Goal: Task Accomplishment & Management: Use online tool/utility

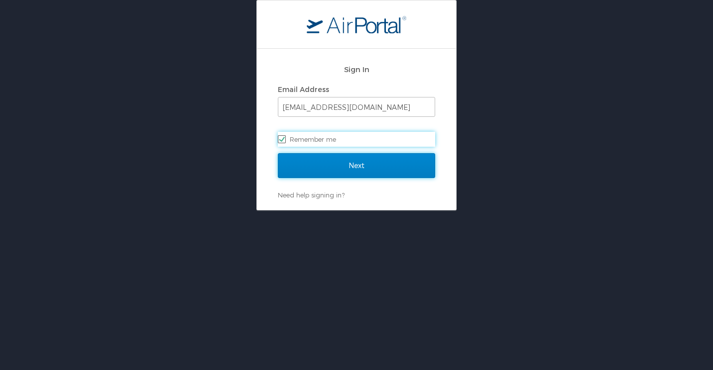
click at [344, 167] on input "Next" at bounding box center [356, 165] width 157 height 25
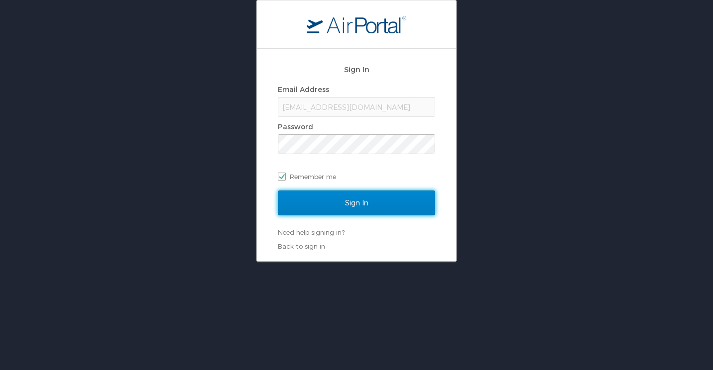
click at [341, 197] on input "Sign In" at bounding box center [356, 203] width 157 height 25
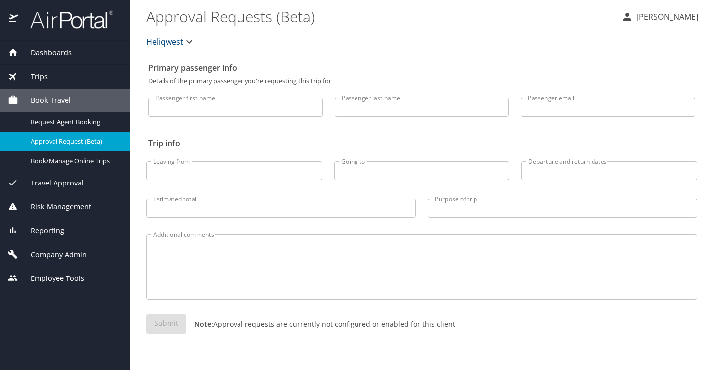
click at [155, 78] on p "Details of the primary passenger you're requesting this trip for" at bounding box center [421, 81] width 547 height 6
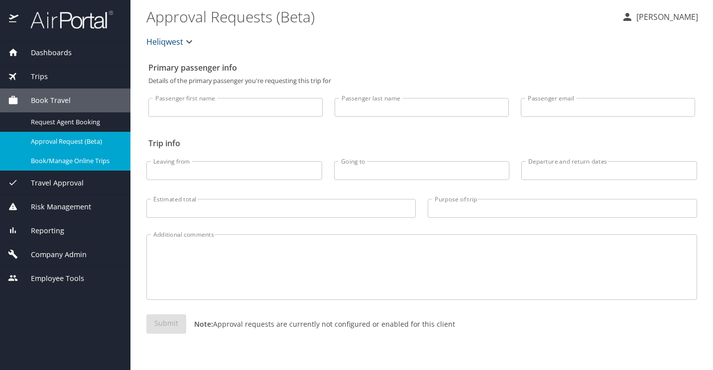
click at [65, 162] on span "Book/Manage Online Trips" at bounding box center [75, 160] width 88 height 9
click at [71, 181] on span "Travel Approval" at bounding box center [50, 183] width 65 height 11
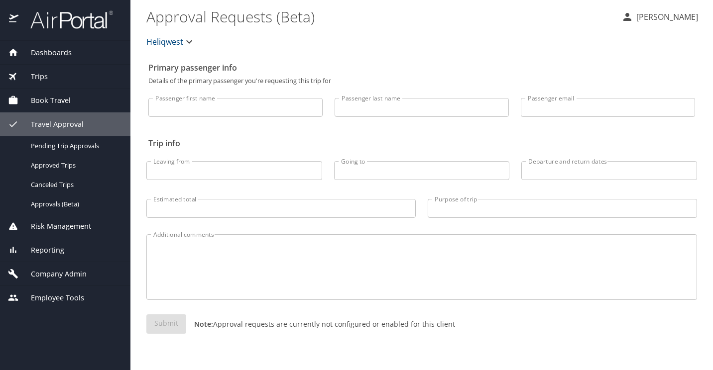
click at [65, 102] on span "Book Travel" at bounding box center [44, 100] width 52 height 11
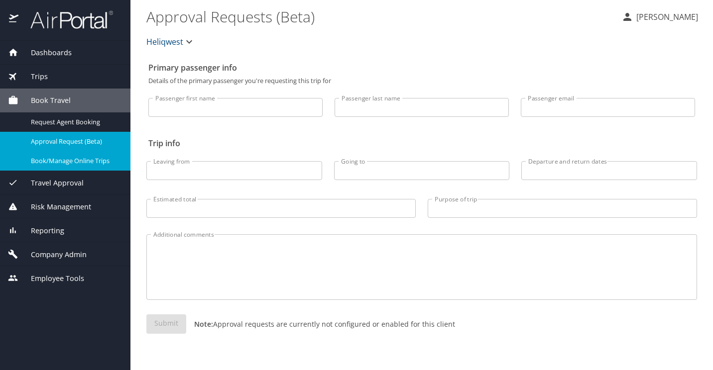
click at [83, 160] on span "Book/Manage Online Trips" at bounding box center [75, 160] width 88 height 9
